Goal: Information Seeking & Learning: Check status

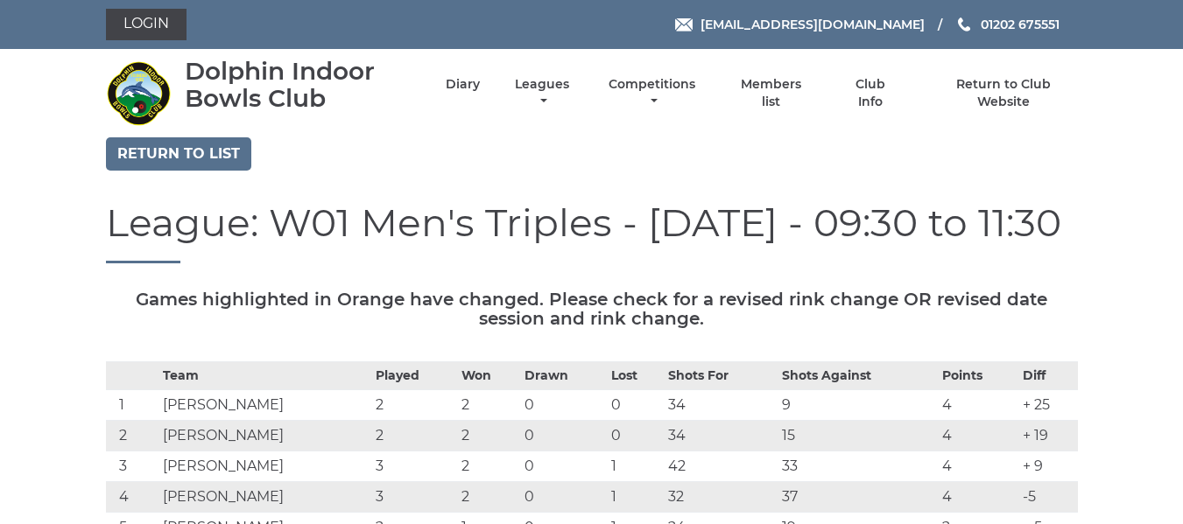
scroll to position [1225, 0]
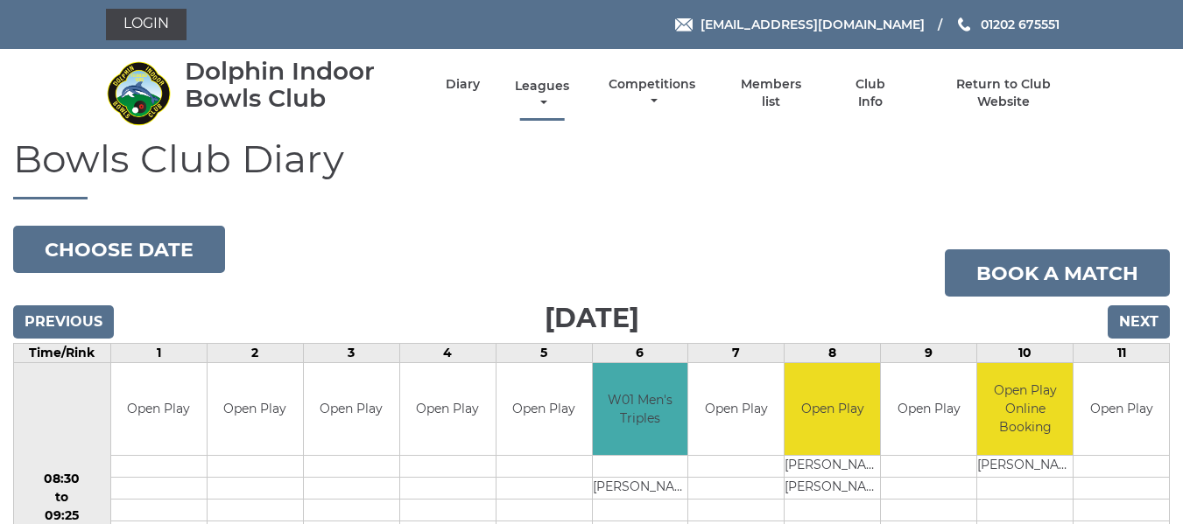
click at [544, 89] on link "Leagues" at bounding box center [541, 95] width 63 height 34
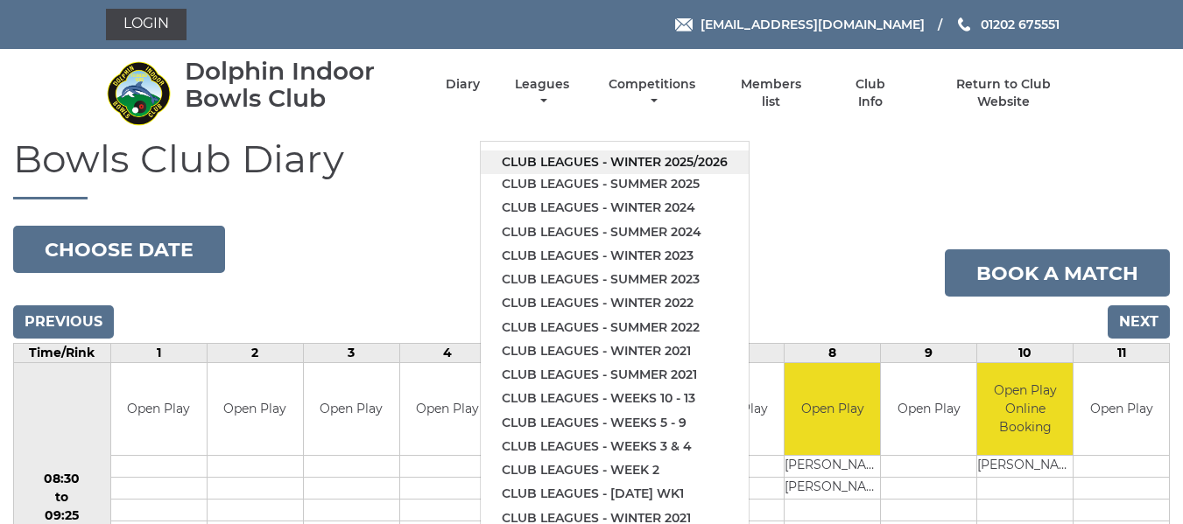
click at [571, 158] on link "Club leagues - Winter 2025/2026" at bounding box center [615, 163] width 268 height 24
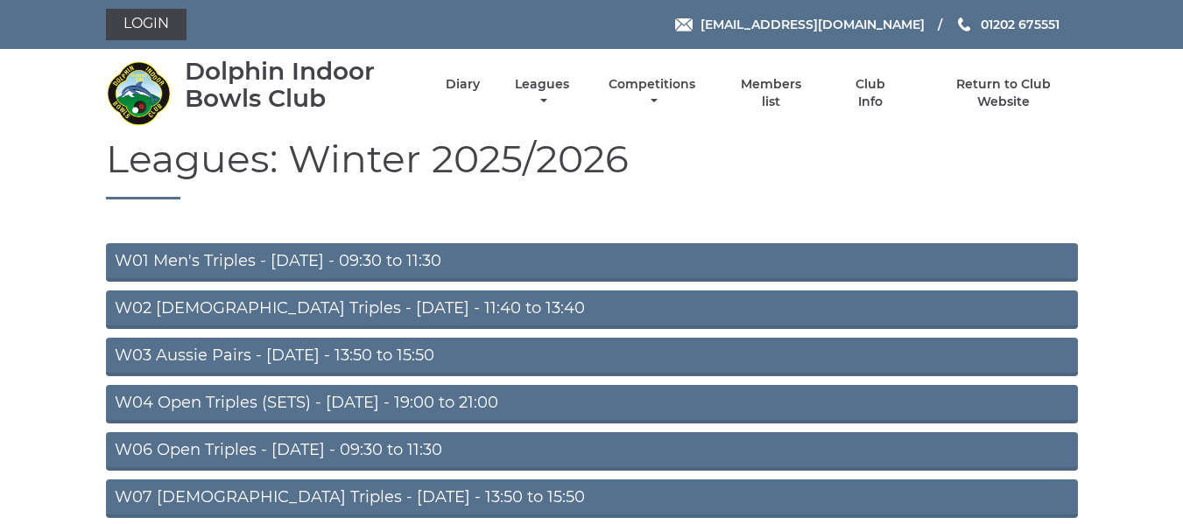
click at [379, 258] on link "W01 Men's Triples - Monday - 09:30 to 11:30" at bounding box center [592, 262] width 972 height 39
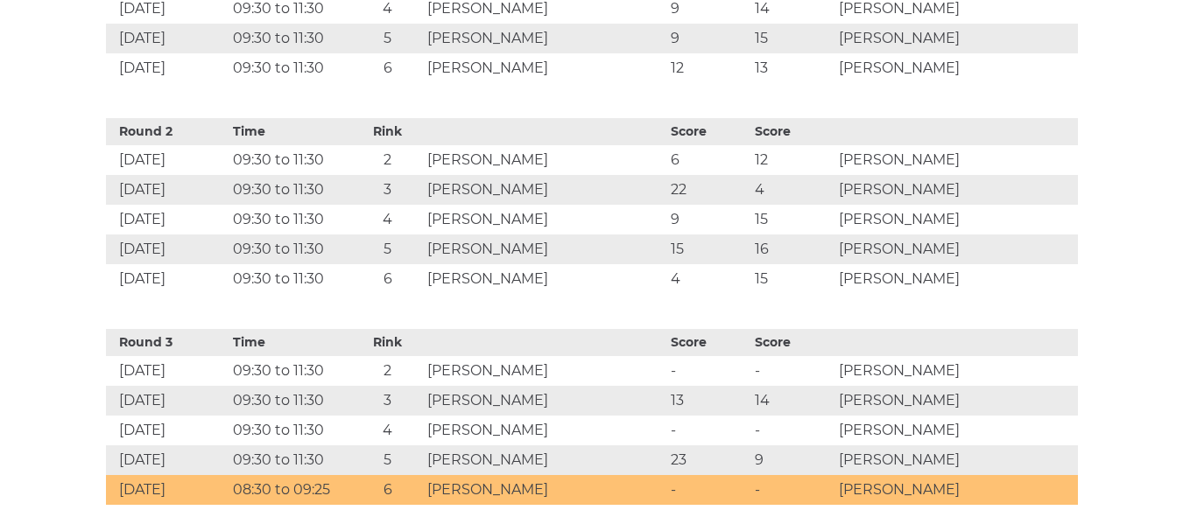
scroll to position [1050, 0]
